Goal: Navigation & Orientation: Find specific page/section

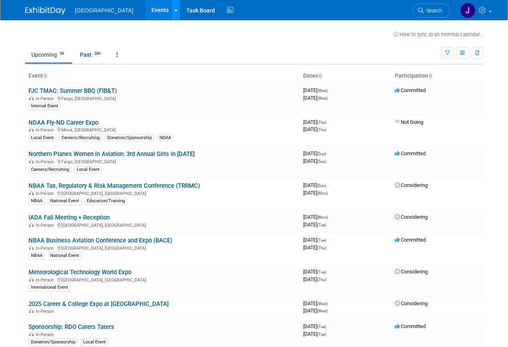
click at [174, 10] on icon at bounding box center [175, 10] width 3 height 5
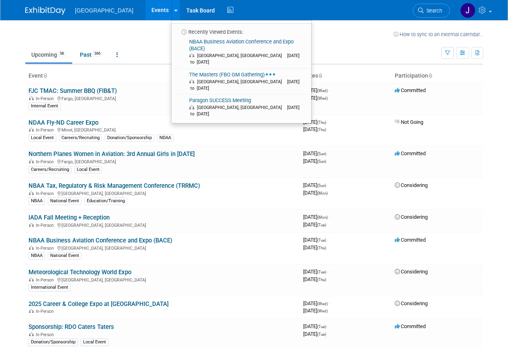
click at [145, 9] on link "Events" at bounding box center [159, 10] width 29 height 20
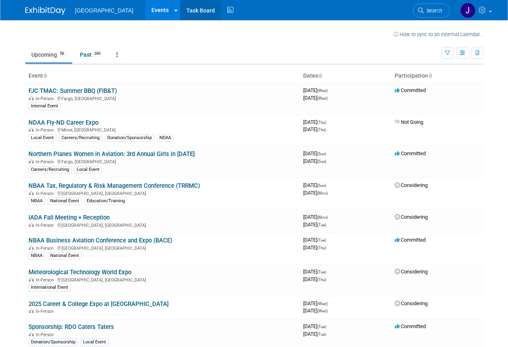
click at [184, 11] on link "Task Board" at bounding box center [200, 10] width 41 height 20
click at [94, 10] on span "[GEOGRAPHIC_DATA]" at bounding box center [104, 10] width 59 height 6
click at [487, 13] on icon at bounding box center [483, 9] width 9 height 7
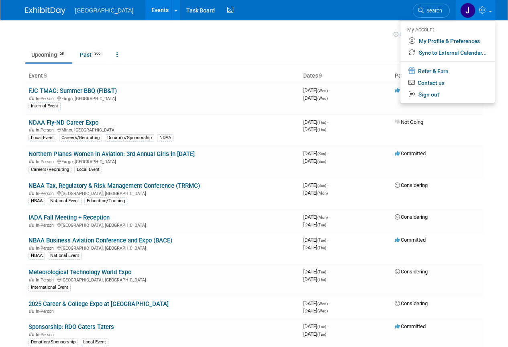
click at [223, 46] on td "Upcoming 58 Past 366 All Events 424 Past and Upcoming Grouped Annually Events g…" at bounding box center [233, 51] width 416 height 26
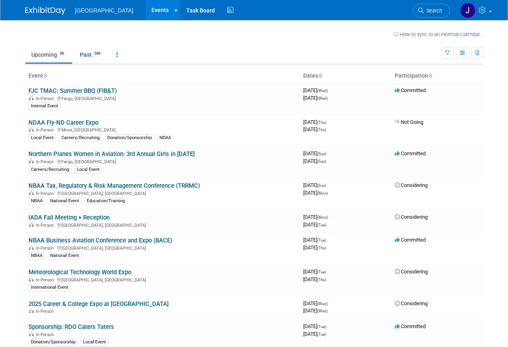
click at [98, 11] on span "[GEOGRAPHIC_DATA]" at bounding box center [104, 10] width 59 height 6
click at [45, 8] on img at bounding box center [45, 11] width 40 height 8
click at [118, 54] on icon at bounding box center [118, 55] width 2 height 6
click at [218, 47] on ul "Upcoming 58 Past 366 All Events 424 Past and Upcoming Grouped Annually Events g…" at bounding box center [233, 55] width 416 height 18
click at [180, 8] on link "Task Board" at bounding box center [200, 10] width 41 height 20
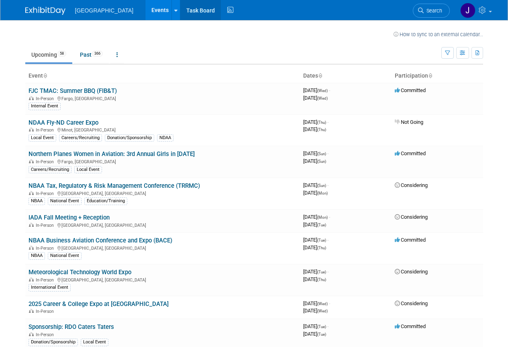
click at [187, 9] on link "Task Board" at bounding box center [200, 10] width 41 height 20
click at [180, 9] on link "Task Board" at bounding box center [200, 10] width 41 height 20
